Goal: Find specific page/section: Find specific page/section

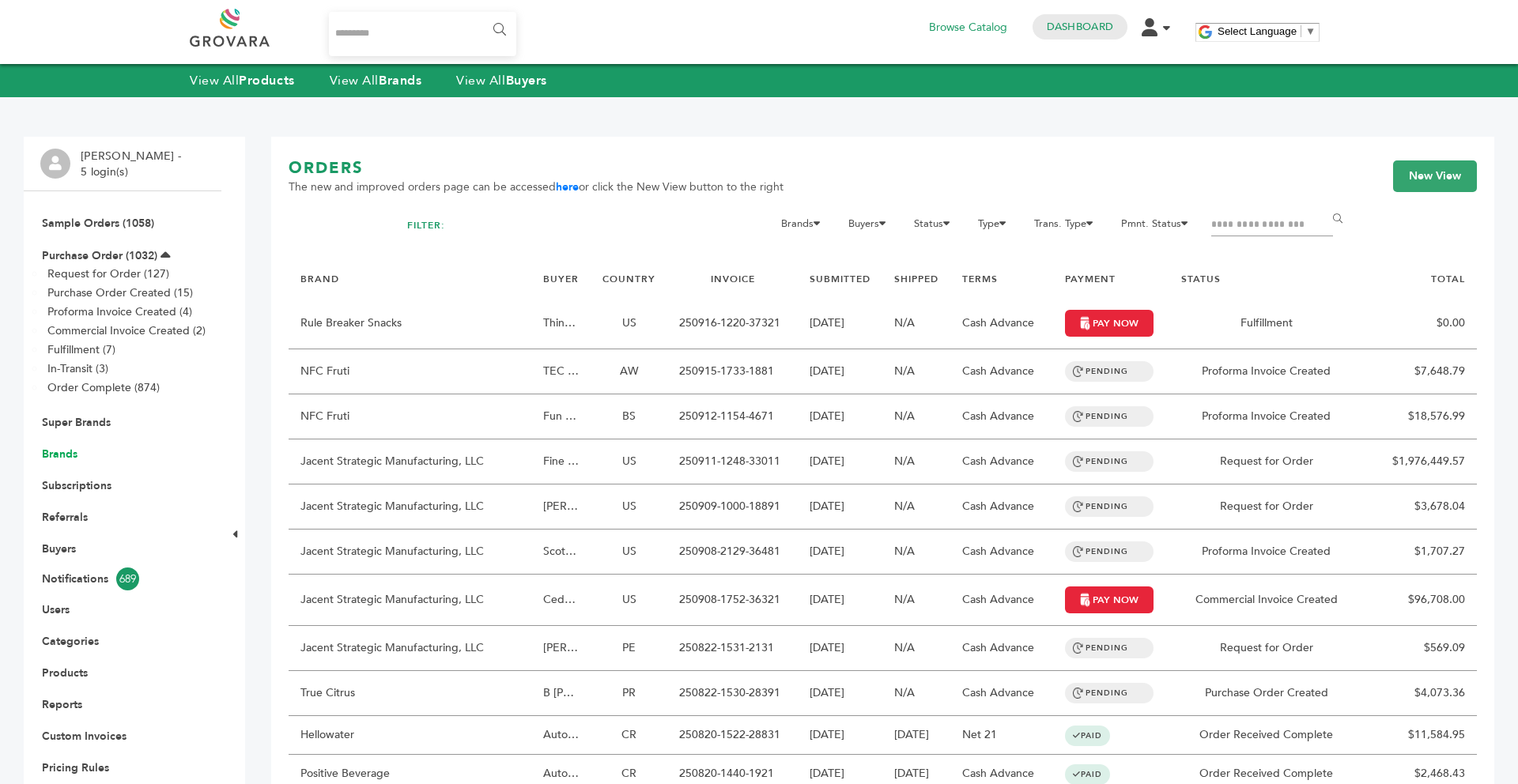
click at [67, 453] on link "Brands" at bounding box center [60, 453] width 35 height 15
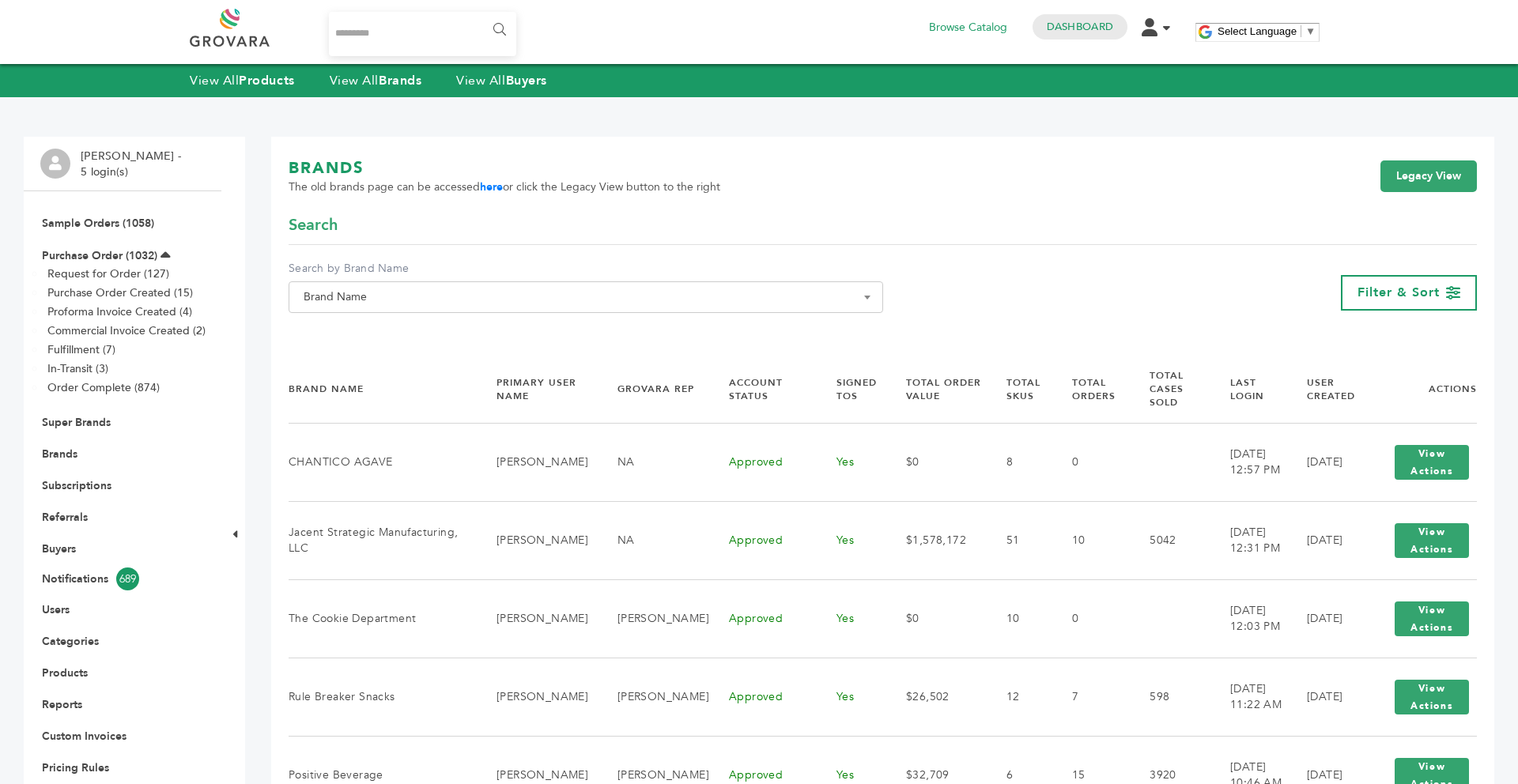
click at [472, 301] on span "Brand Name" at bounding box center [586, 296] width 578 height 22
click at [428, 336] on input "Search" at bounding box center [586, 326] width 587 height 20
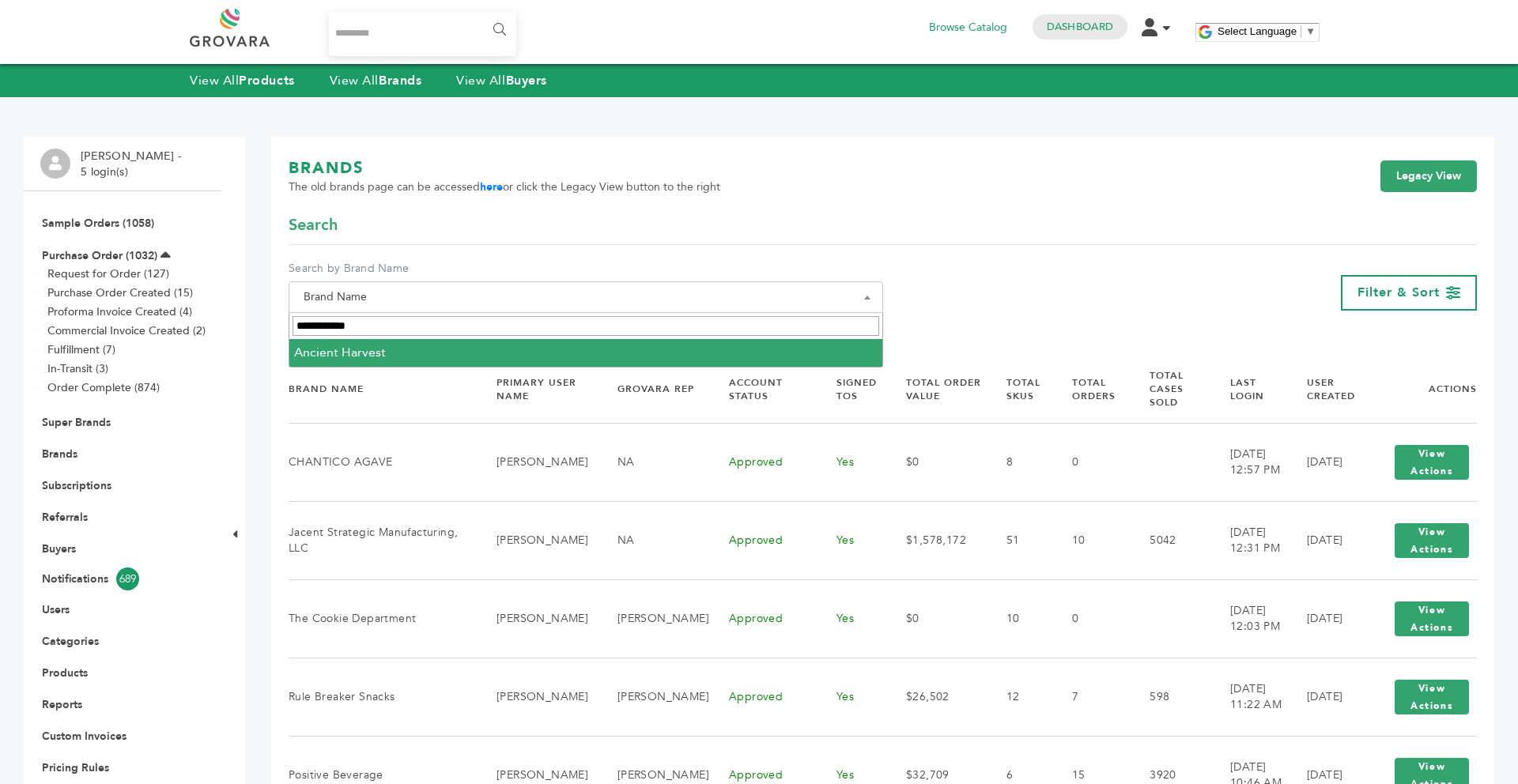
type input "**********"
select select "**********"
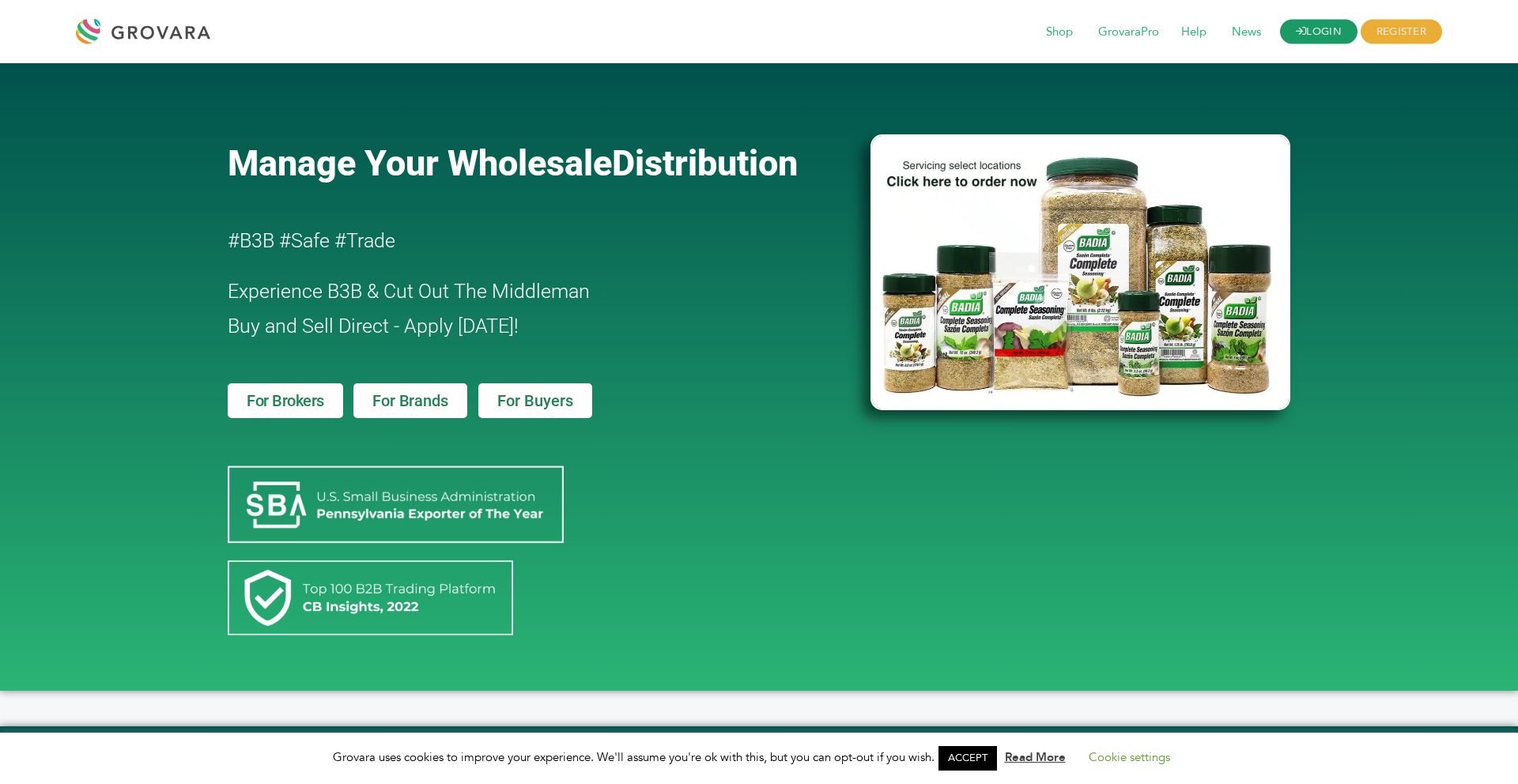
click at [1307, 44] on link "LOGIN" at bounding box center [1318, 31] width 77 height 24
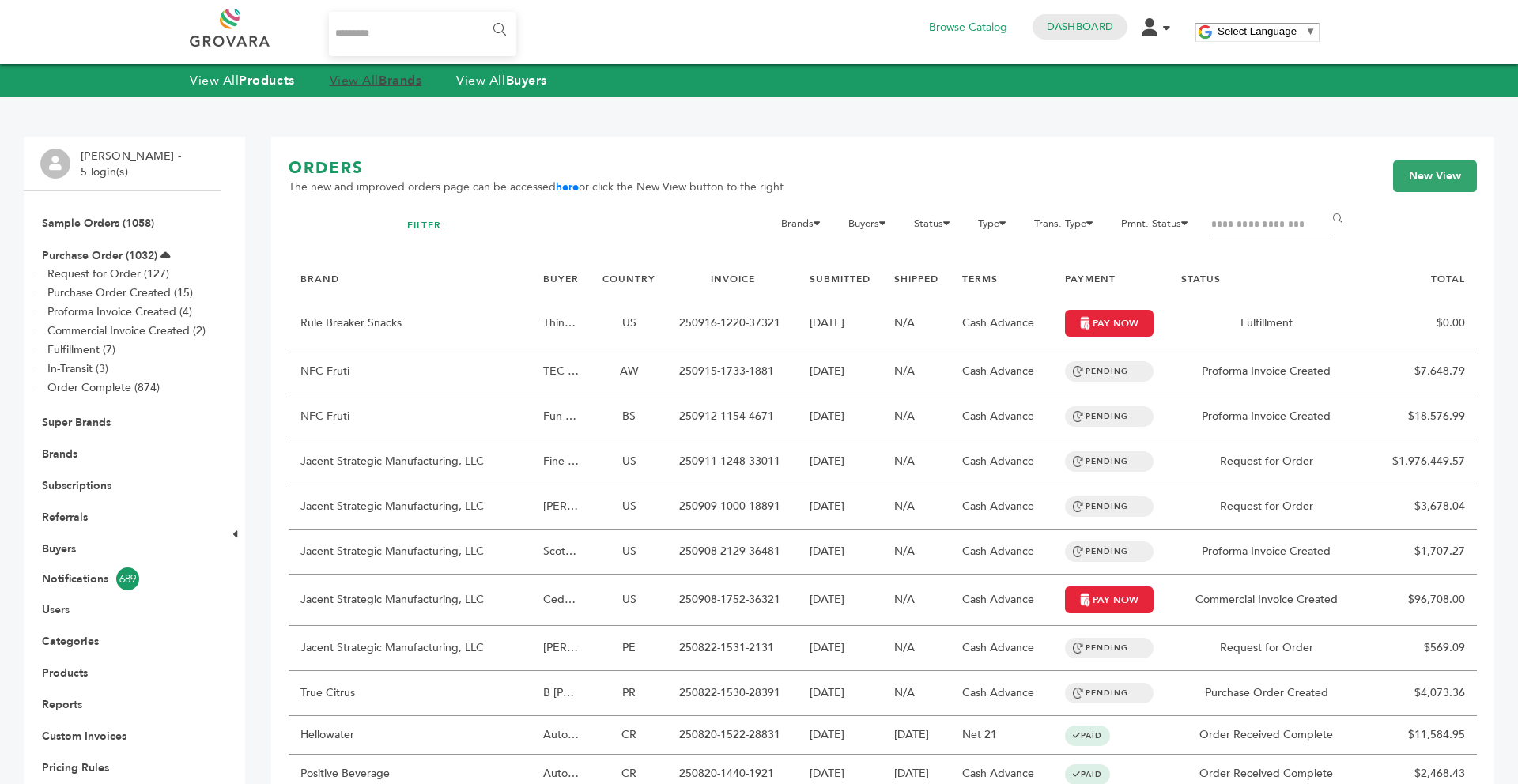
click at [403, 84] on strong "Brands" at bounding box center [400, 81] width 43 height 18
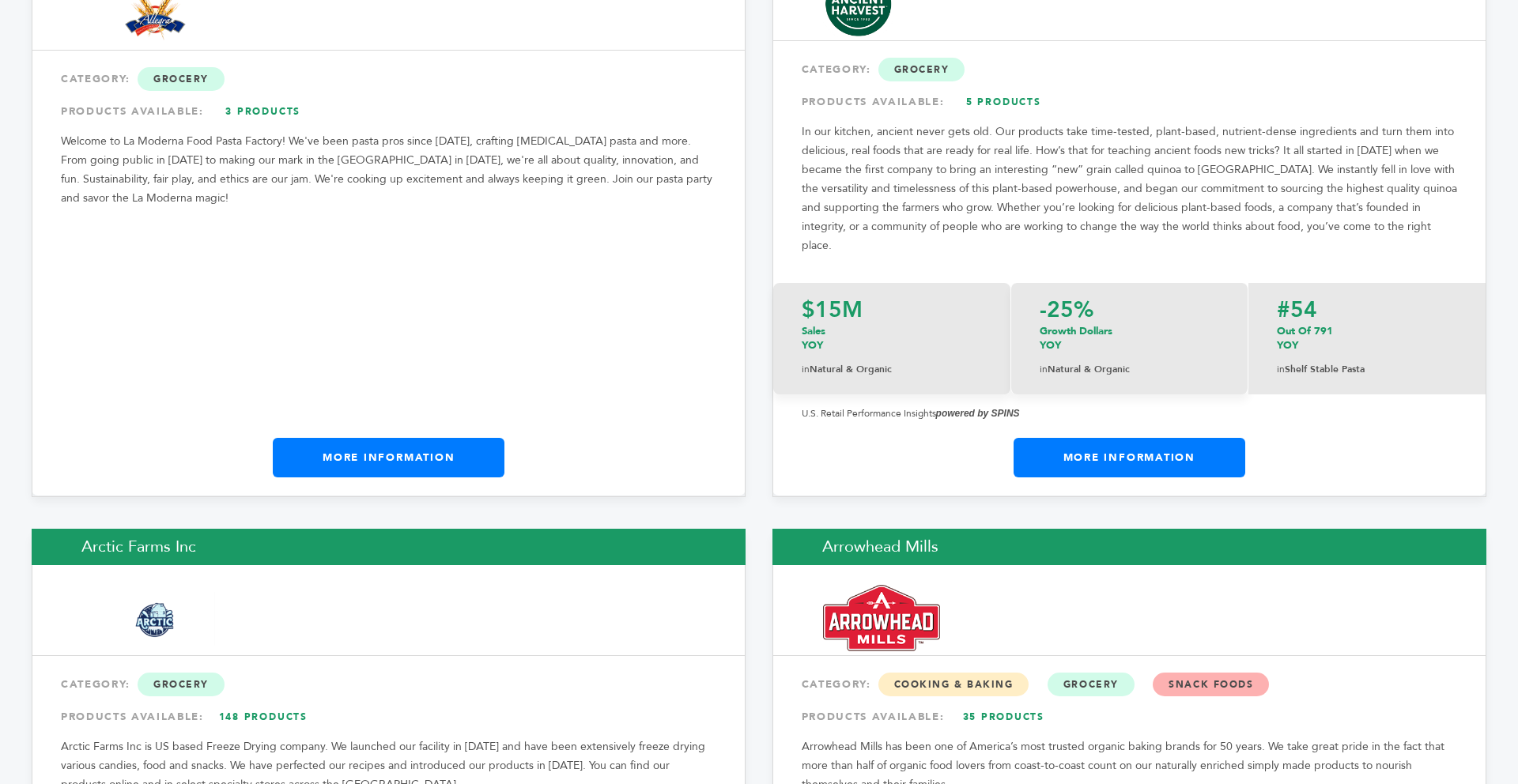
scroll to position [2056, 0]
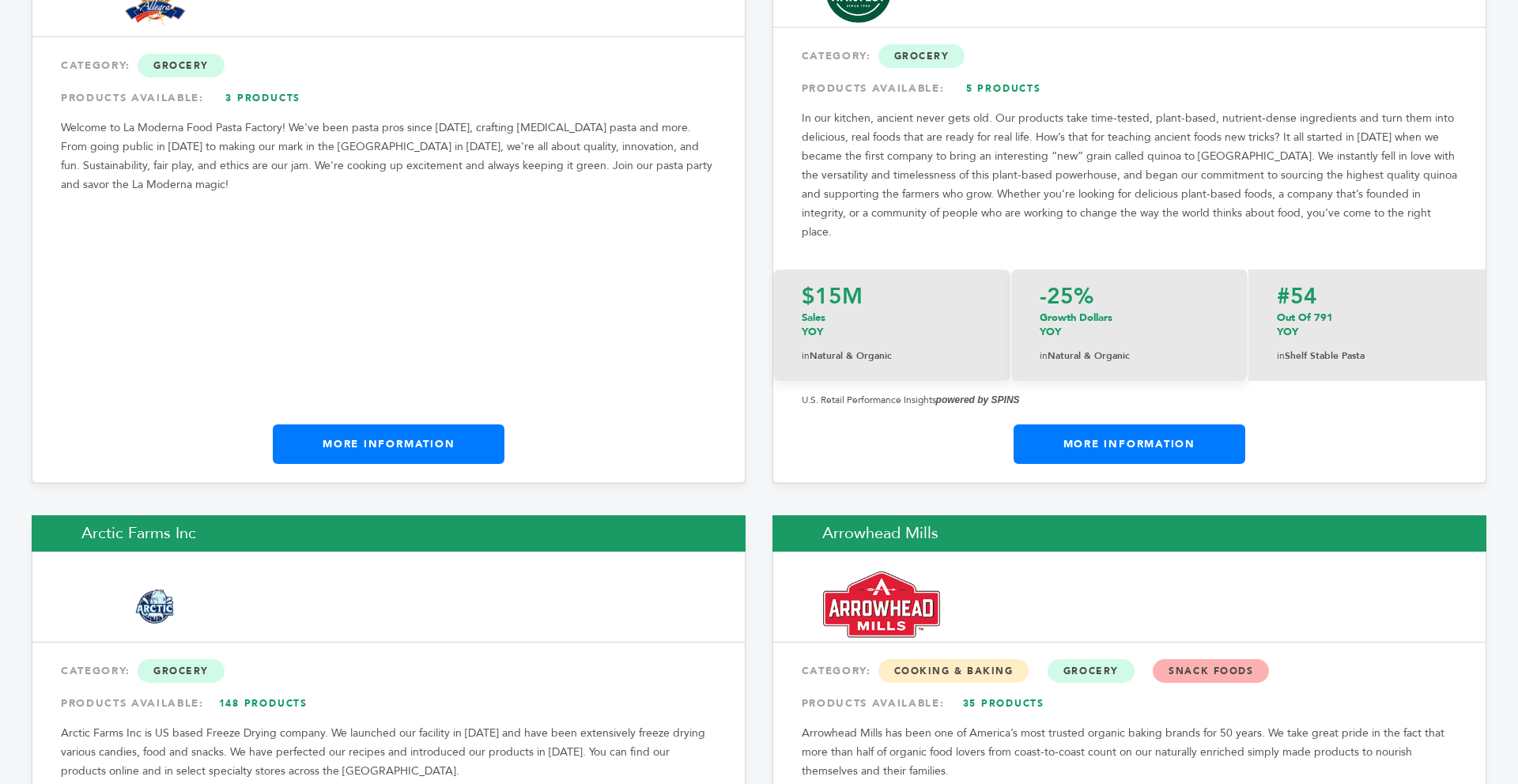
click at [1087, 424] on link "More Information" at bounding box center [1130, 444] width 232 height 40
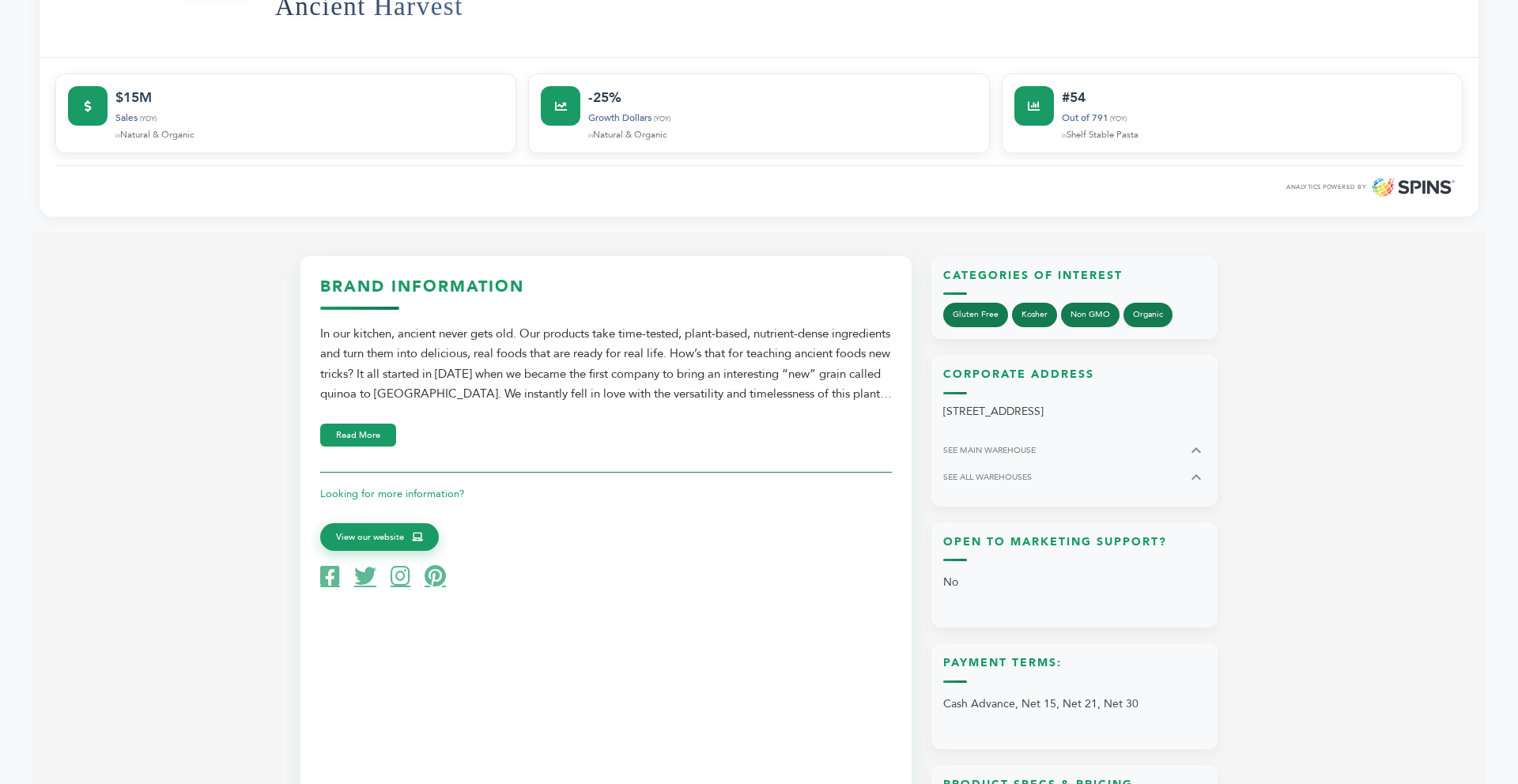
scroll to position [633, 0]
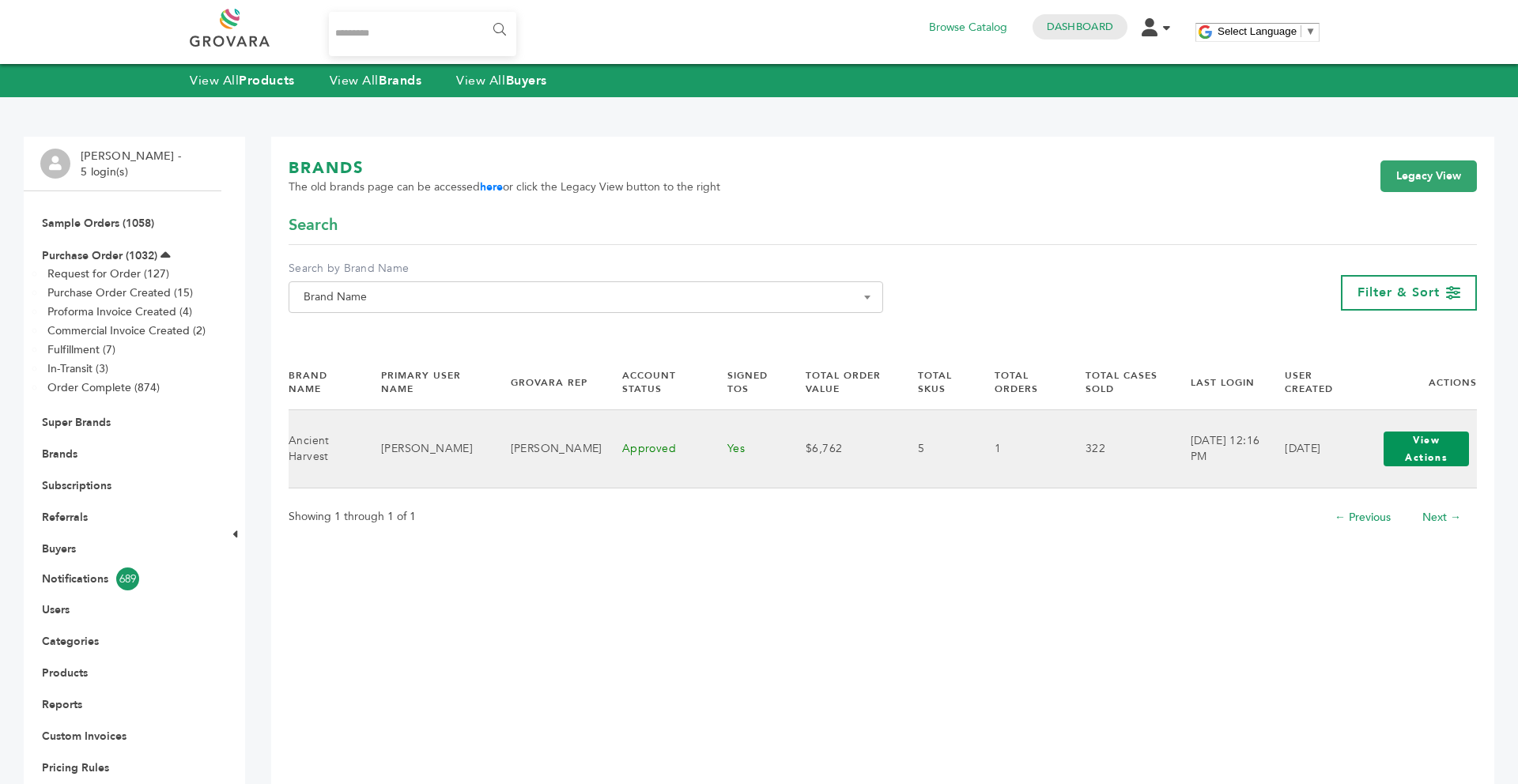
click at [1434, 452] on button "View Actions" at bounding box center [1427, 450] width 86 height 35
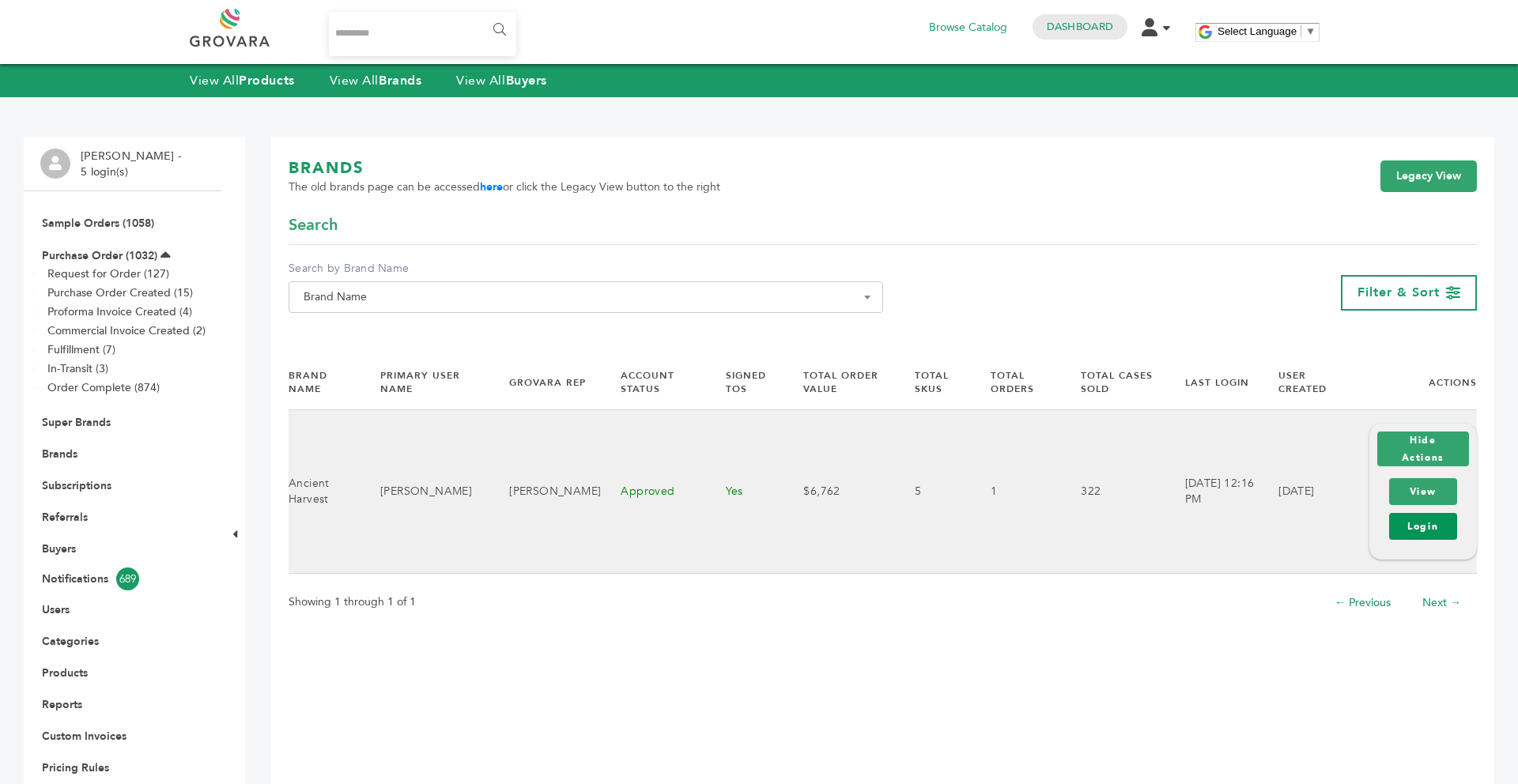
click at [1418, 522] on link "Login" at bounding box center [1423, 527] width 68 height 27
